Goal: Find specific page/section

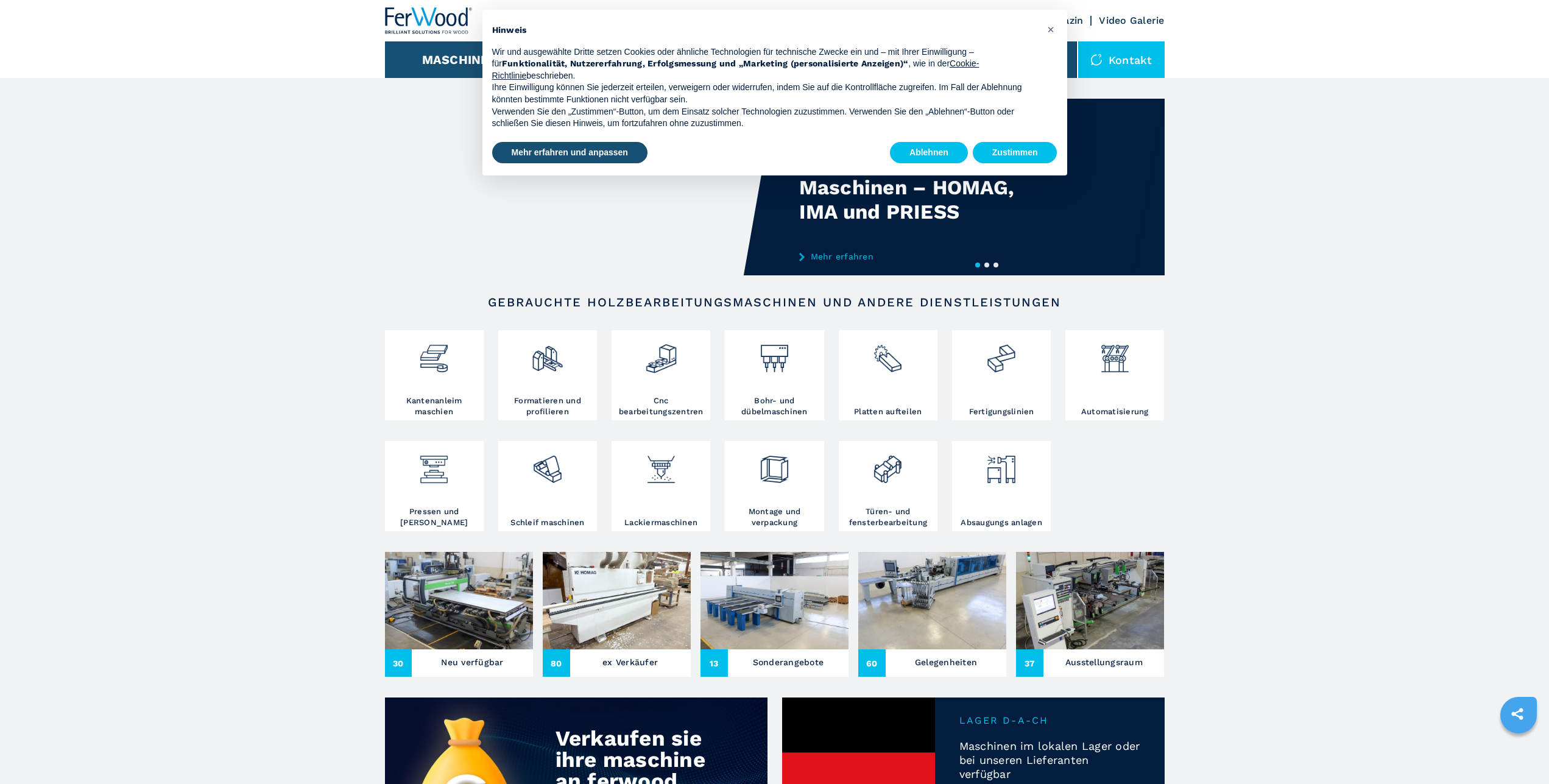
scroll to position [104, 0]
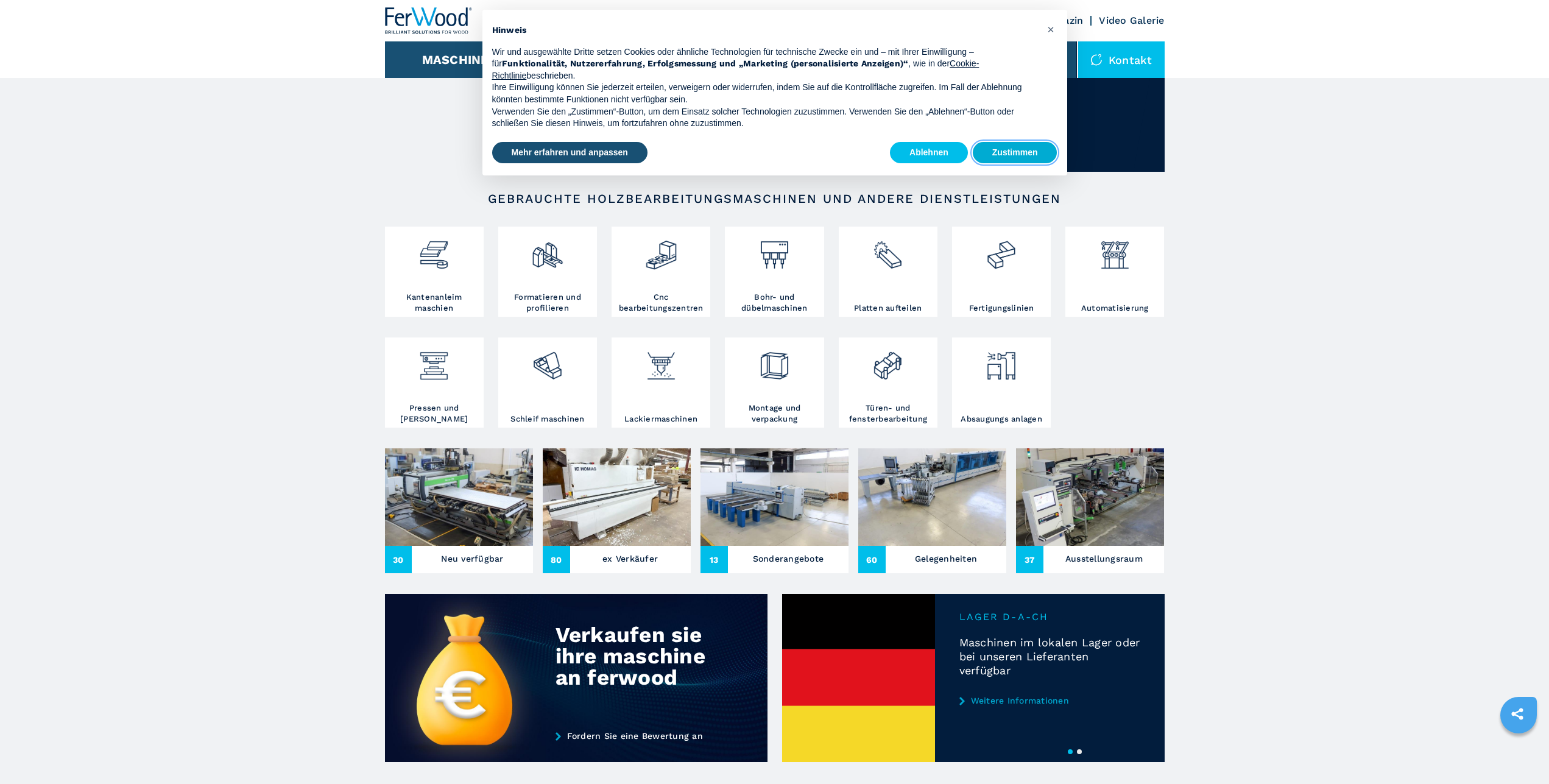
click at [1004, 147] on button "Zustimmen" at bounding box center [1015, 152] width 84 height 22
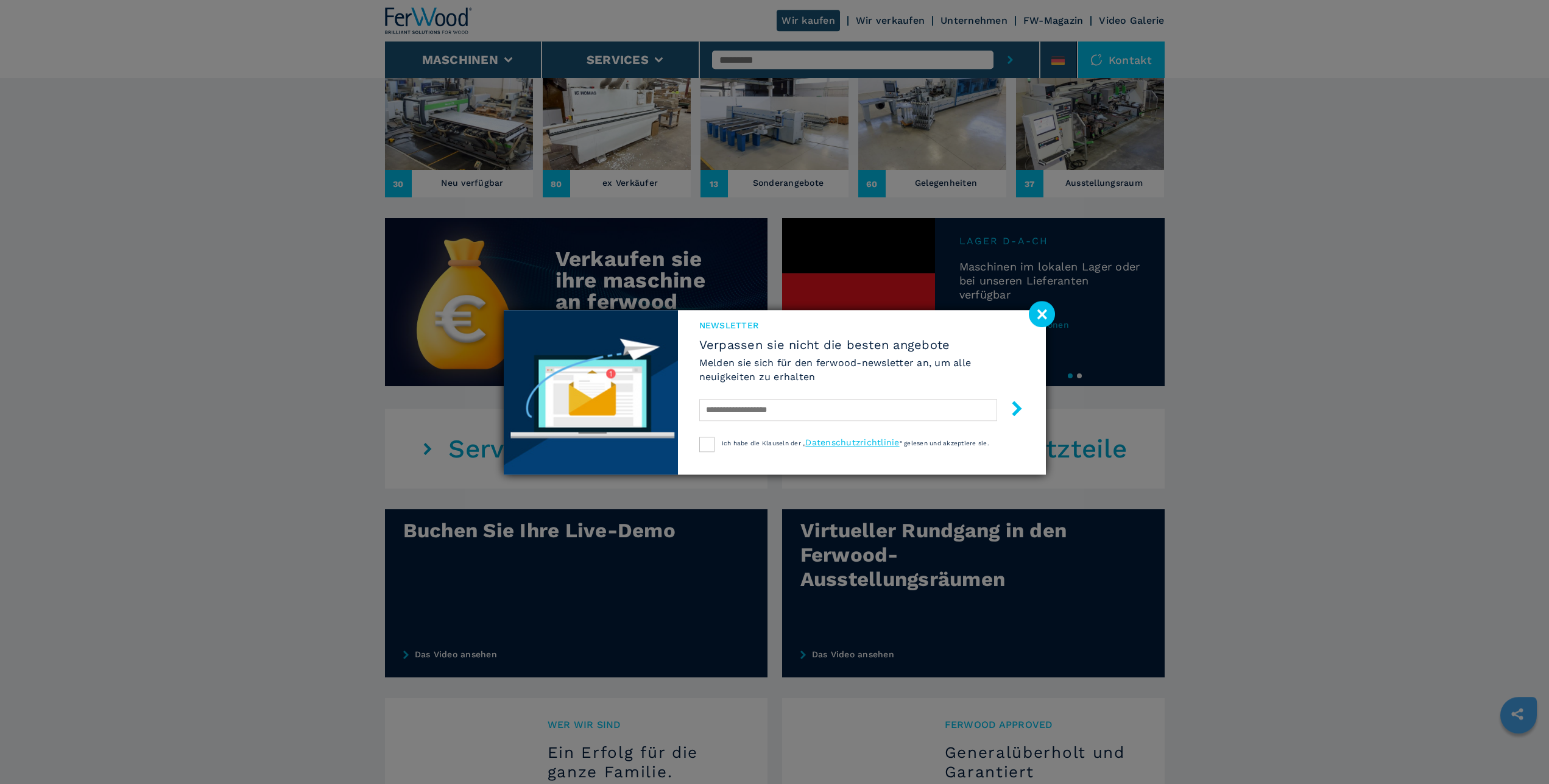
scroll to position [621, 0]
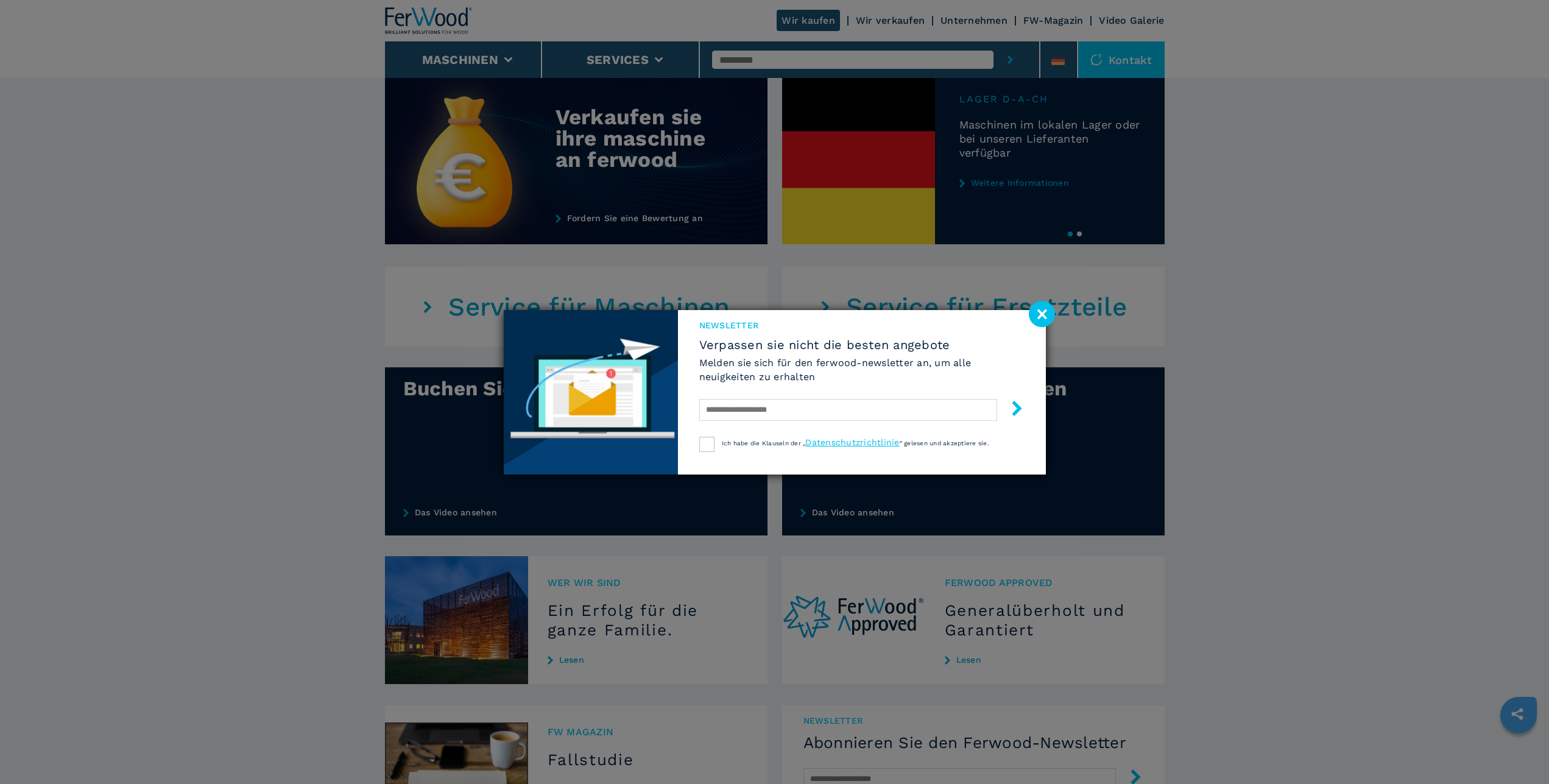
click at [1043, 313] on image at bounding box center [1042, 313] width 26 height 26
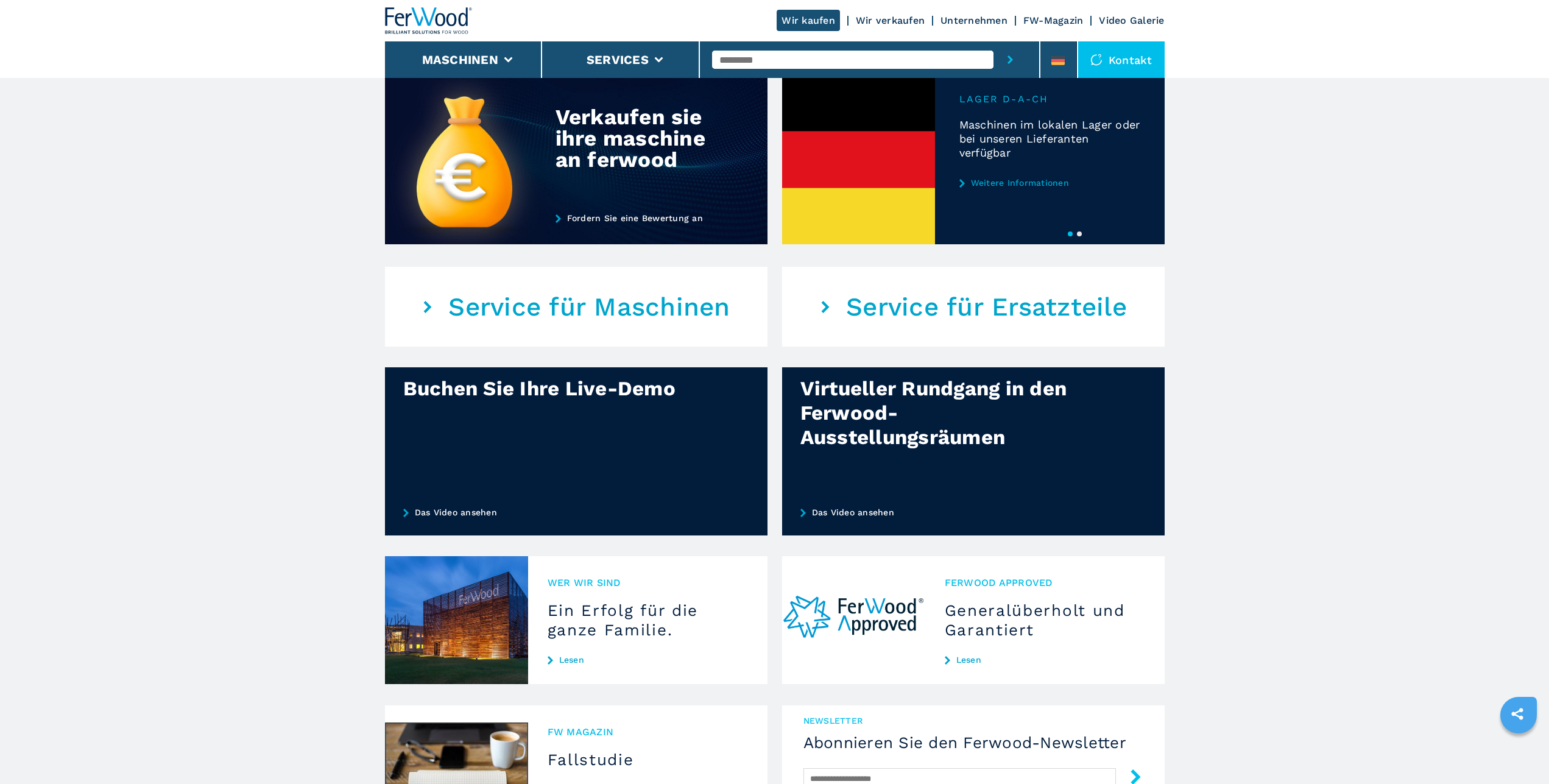
click at [826, 59] on input "text" at bounding box center [853, 59] width 282 height 18
click at [994, 41] on button "submit-button" at bounding box center [1010, 59] width 34 height 36
click at [733, 82] on div "SSM 1300" at bounding box center [853, 80] width 282 height 22
type input "********"
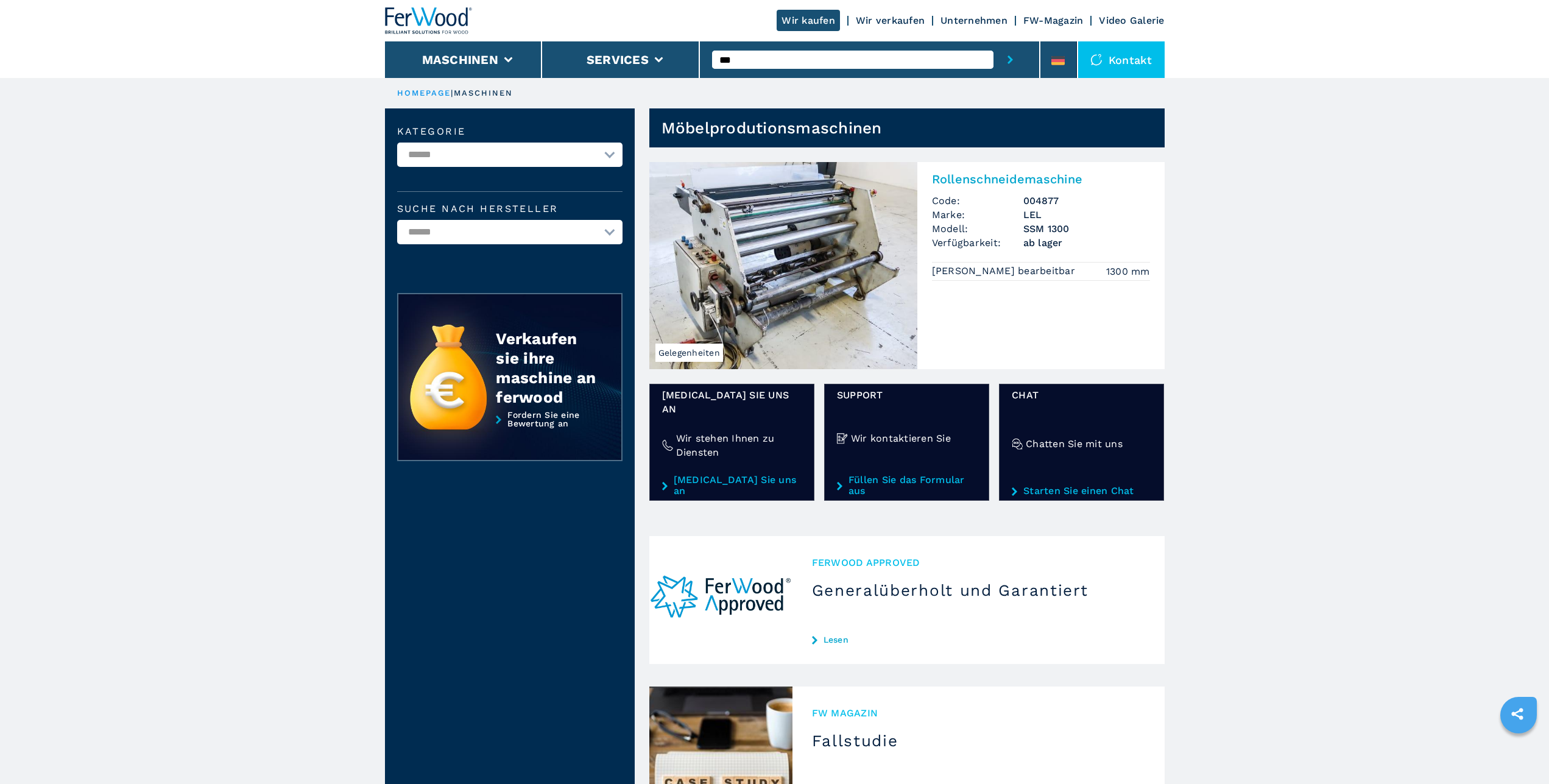
click at [841, 634] on link "Lesen" at bounding box center [979, 639] width 334 height 10
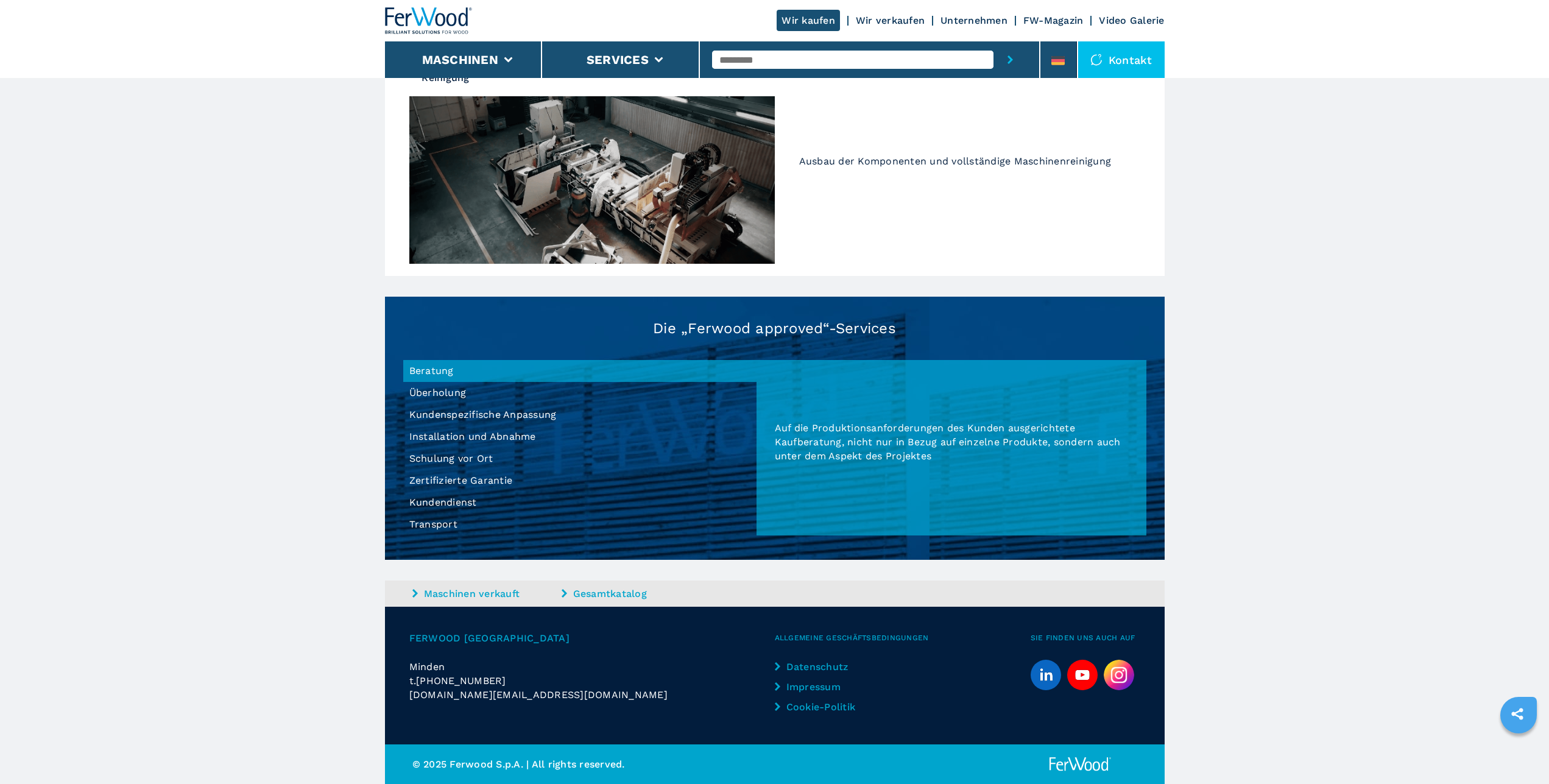
scroll to position [379, 0]
